Goal: Task Accomplishment & Management: Use online tool/utility

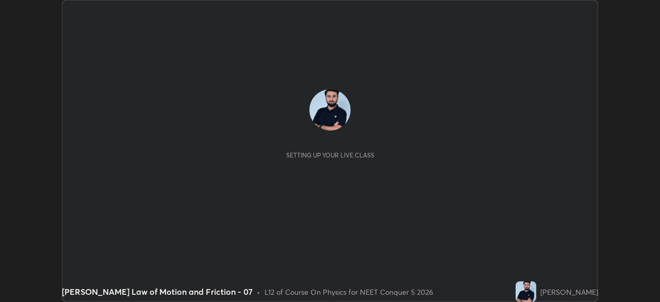
scroll to position [302, 659]
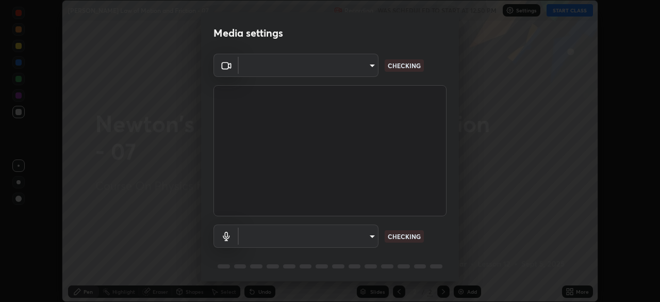
type input "b0e84f93268a6bc6c10e964920e8257ae587a14dfbb6e1f0eed47ef9ac306ae8"
type input "default"
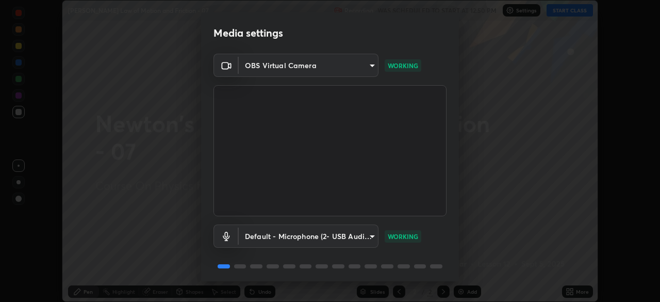
click at [404, 238] on p "WORKING" at bounding box center [403, 236] width 30 height 9
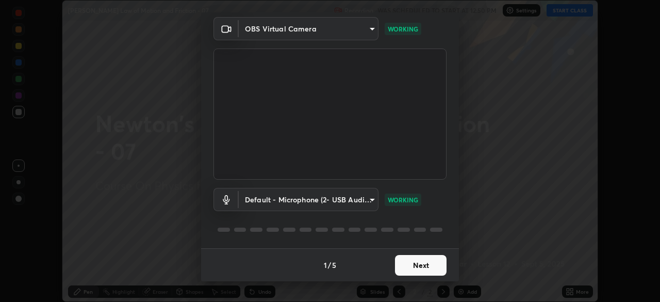
click at [417, 273] on button "Next" at bounding box center [421, 265] width 52 height 21
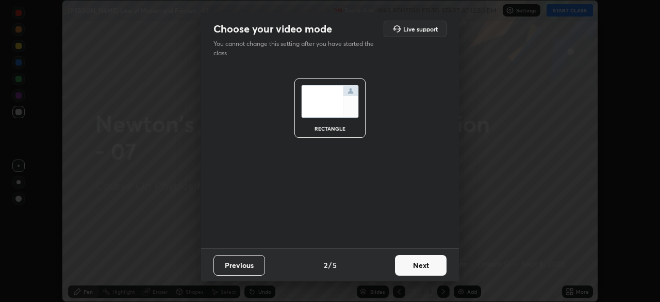
click at [430, 272] on button "Next" at bounding box center [421, 265] width 52 height 21
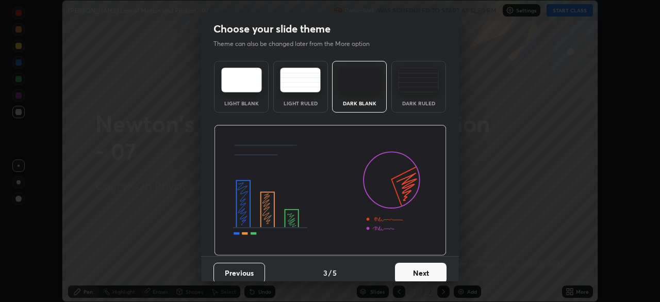
click at [430, 272] on button "Next" at bounding box center [421, 272] width 52 height 21
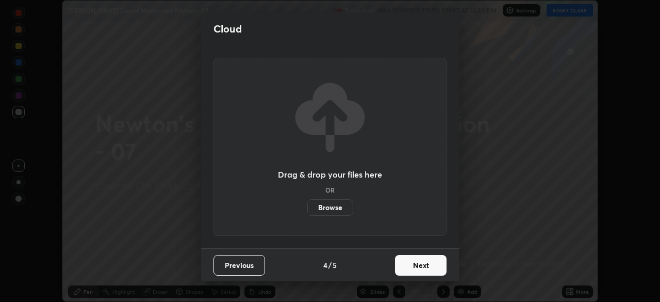
click at [430, 268] on button "Next" at bounding box center [421, 265] width 52 height 21
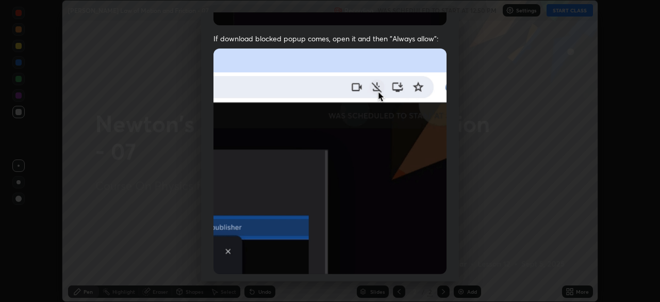
scroll to position [247, 0]
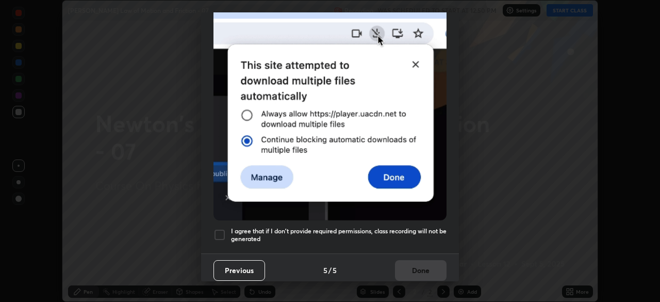
click at [411, 264] on div "Previous 5 / 5 Done" at bounding box center [330, 269] width 258 height 33
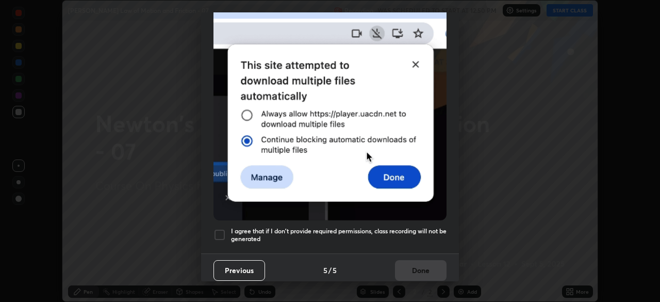
click at [224, 228] on div at bounding box center [219, 234] width 12 height 12
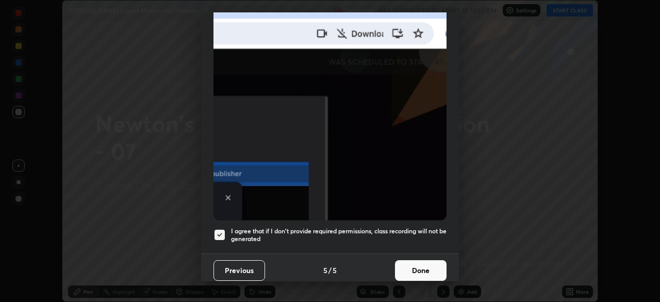
click at [417, 261] on button "Done" at bounding box center [421, 270] width 52 height 21
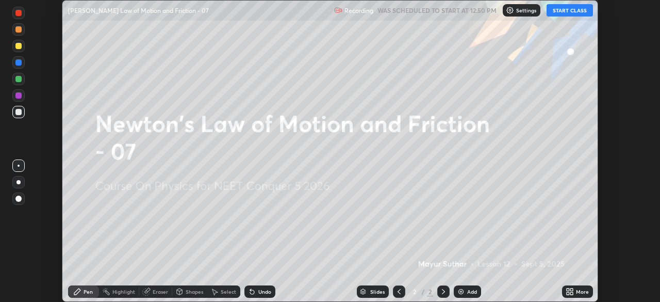
click at [572, 12] on button "START CLASS" at bounding box center [570, 10] width 46 height 12
